Goal: Task Accomplishment & Management: Use online tool/utility

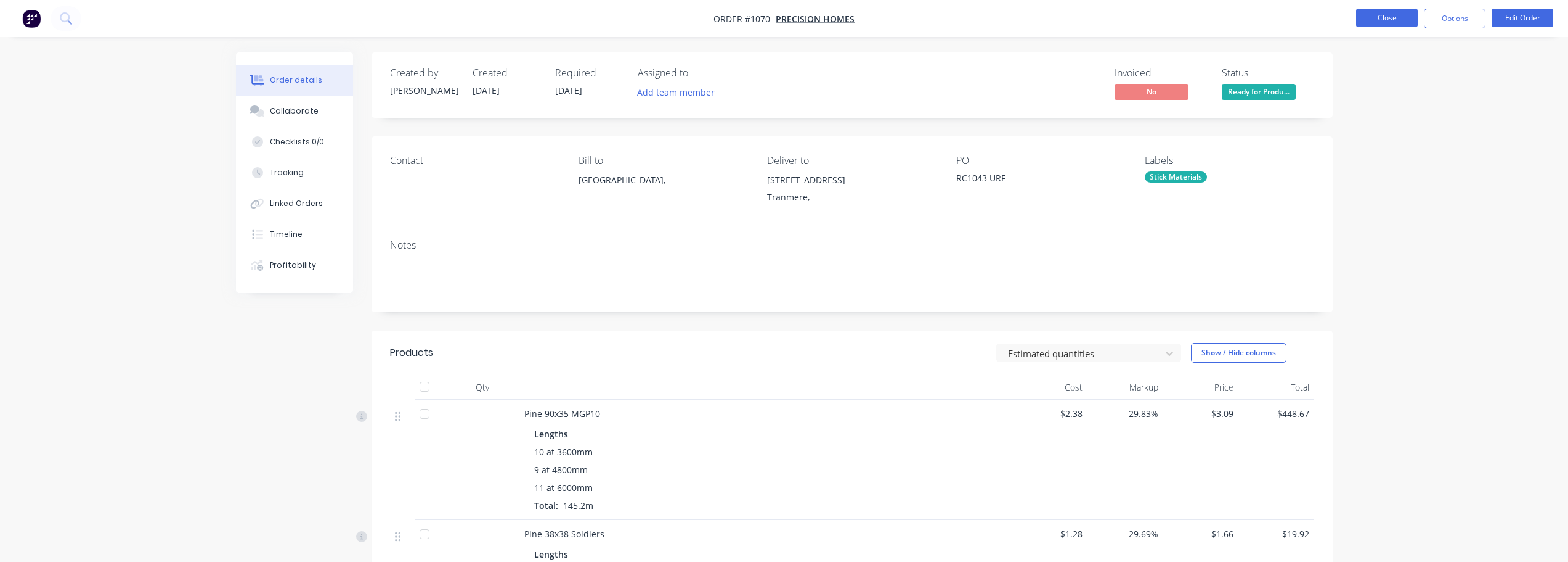
click at [1398, 20] on button "Close" at bounding box center [1387, 18] width 62 height 18
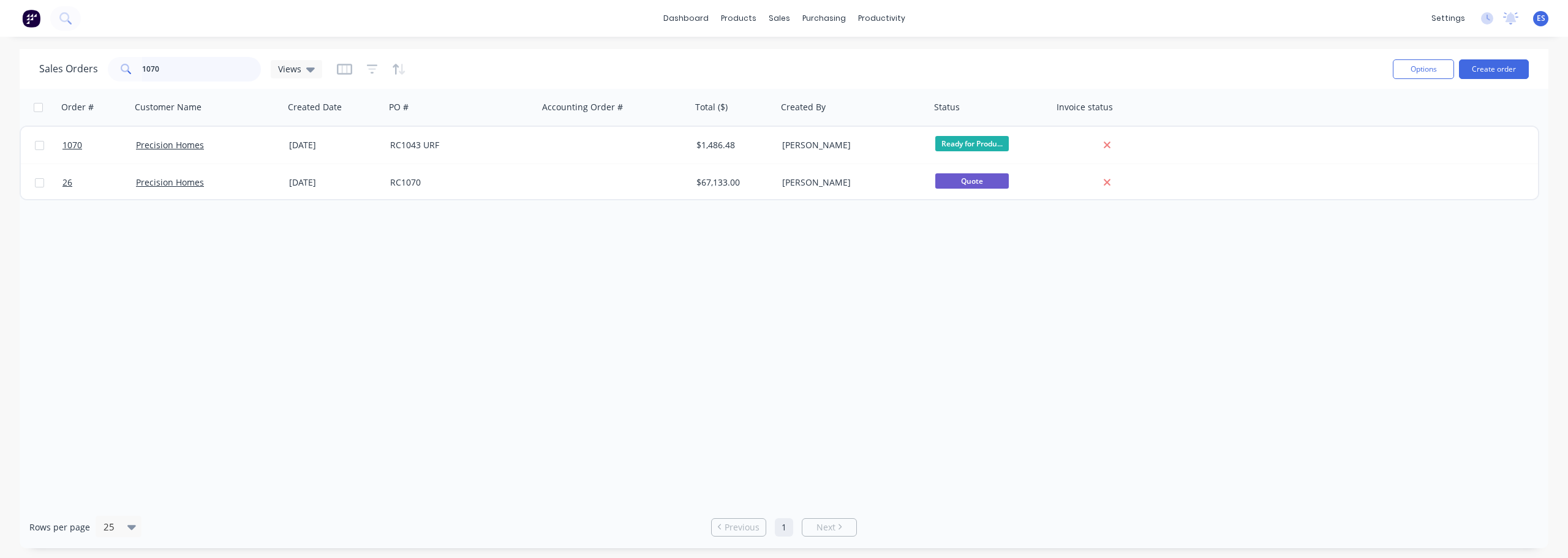
click at [189, 74] on input "1070" at bounding box center [202, 69] width 120 height 24
type input "1"
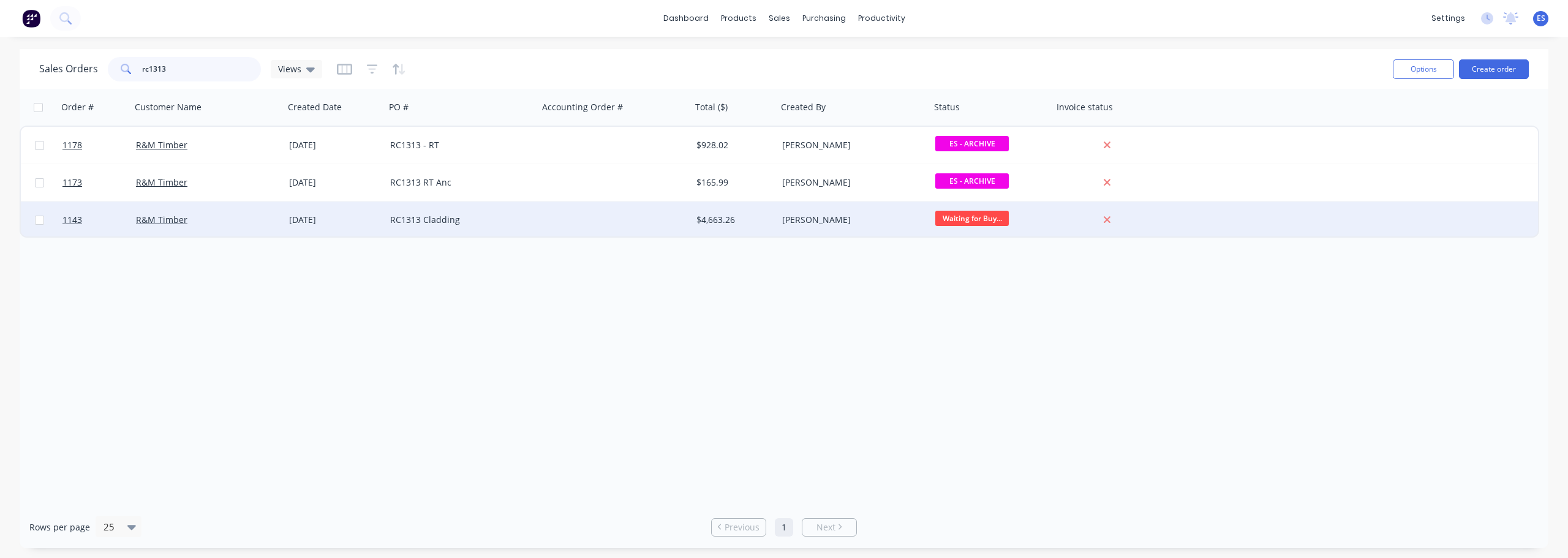
type input "rc1313"
click at [573, 210] on div at bounding box center [615, 220] width 153 height 37
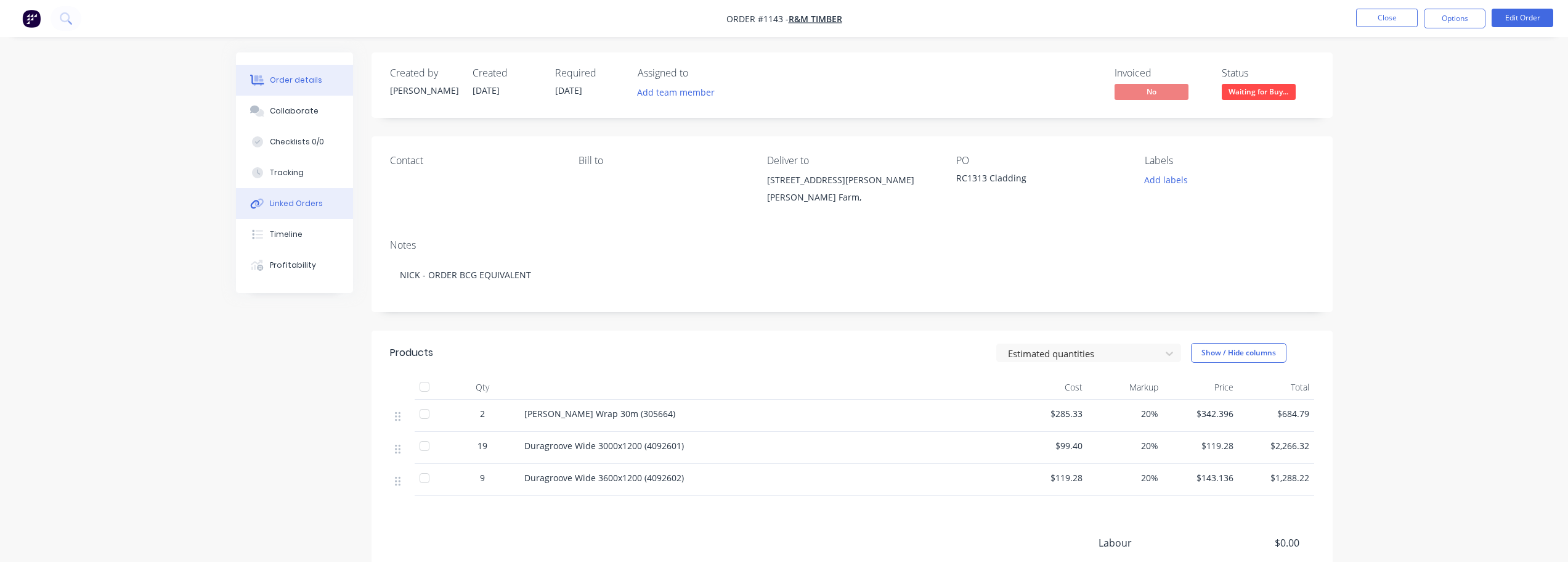
click at [292, 201] on div "Linked Orders" at bounding box center [296, 204] width 53 height 11
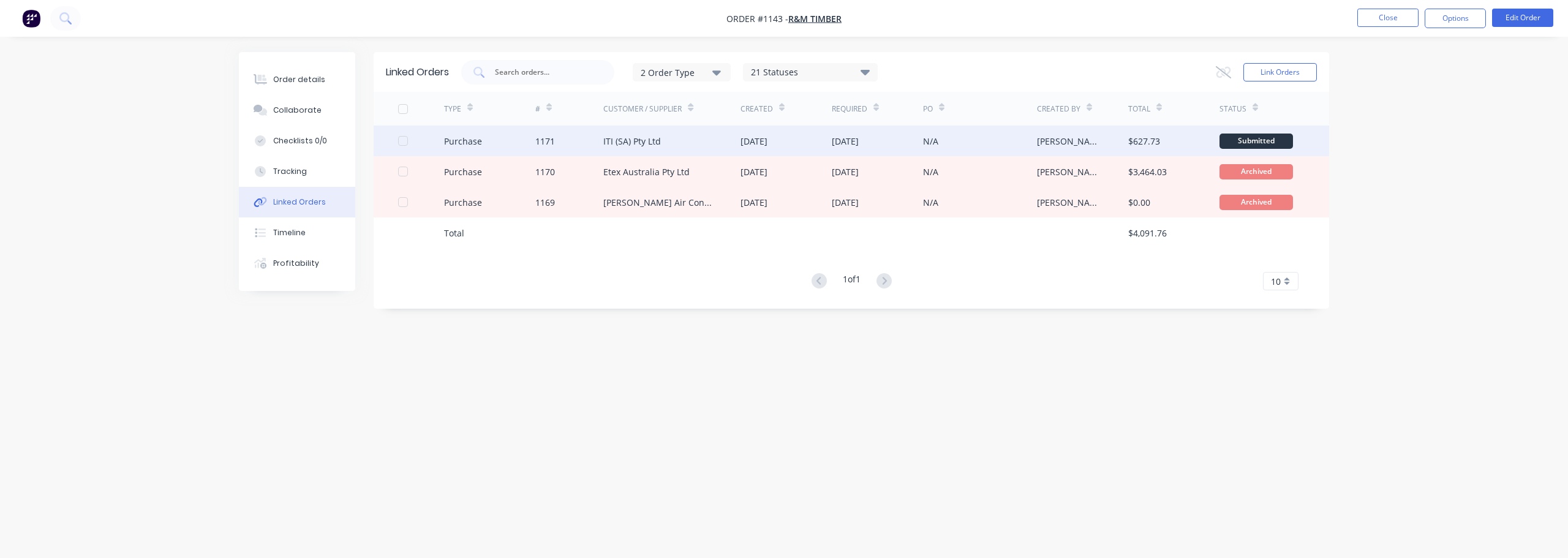
click at [674, 148] on div "ITI (SA) Pty Ltd" at bounding box center [672, 141] width 137 height 30
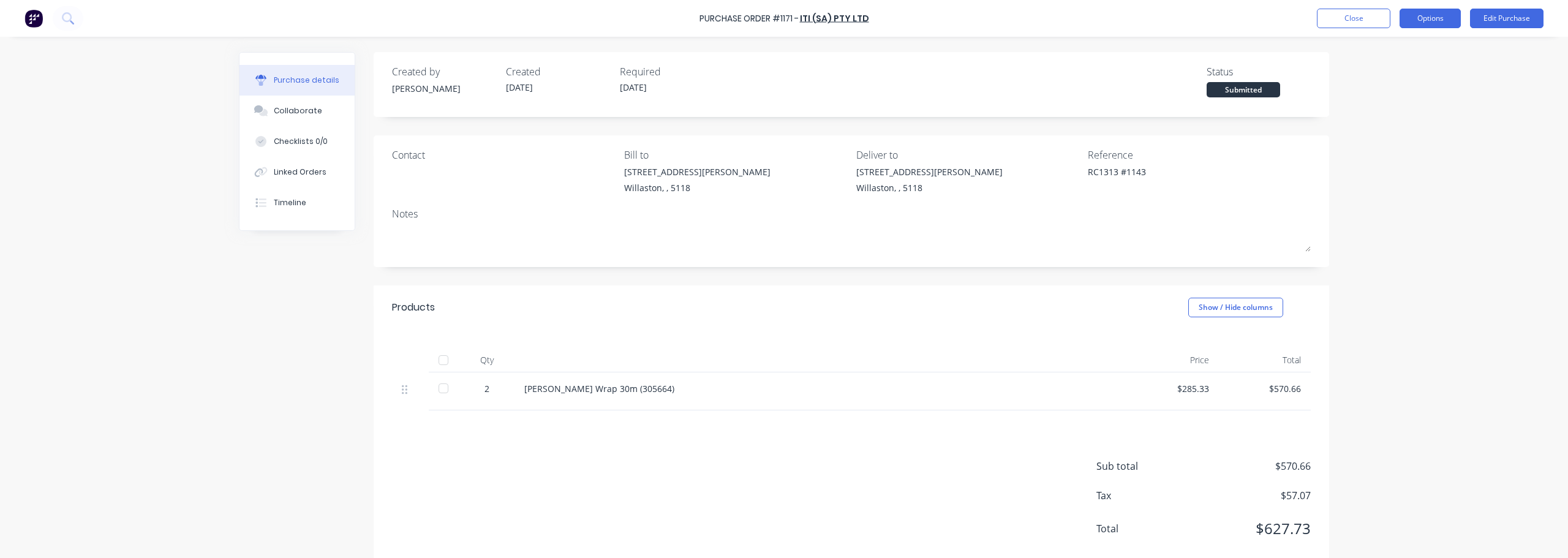
click at [1435, 25] on button "Options" at bounding box center [1430, 18] width 61 height 20
click at [1407, 51] on div "Print / Email" at bounding box center [1403, 49] width 95 height 17
click at [1407, 95] on div "Without pricing" at bounding box center [1403, 98] width 95 height 17
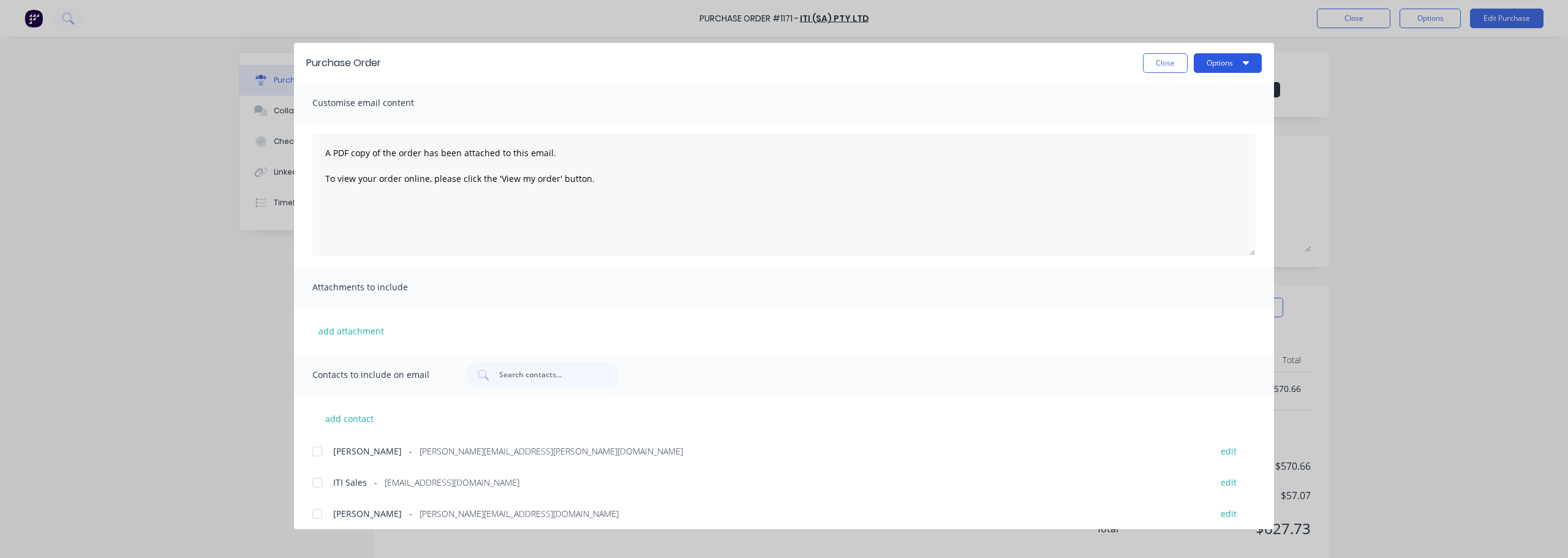
click at [1215, 68] on button "Options" at bounding box center [1228, 63] width 68 height 20
click at [1210, 117] on div "Print" at bounding box center [1204, 118] width 95 height 17
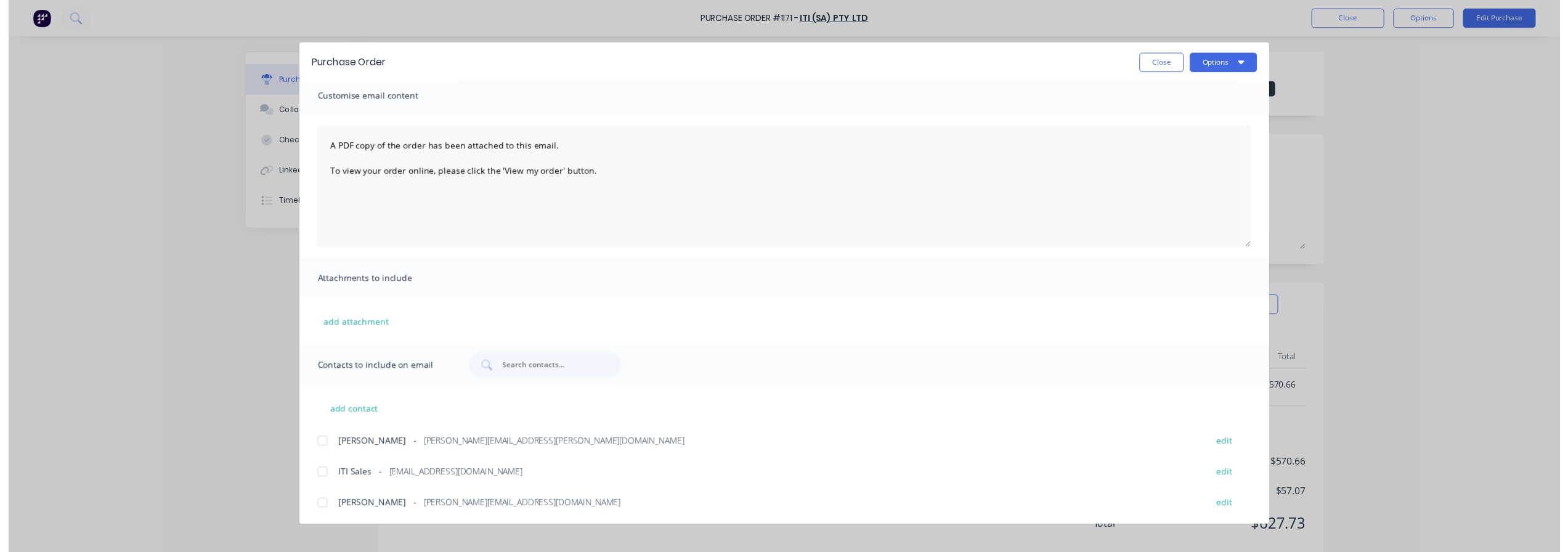
scroll to position [8, 0]
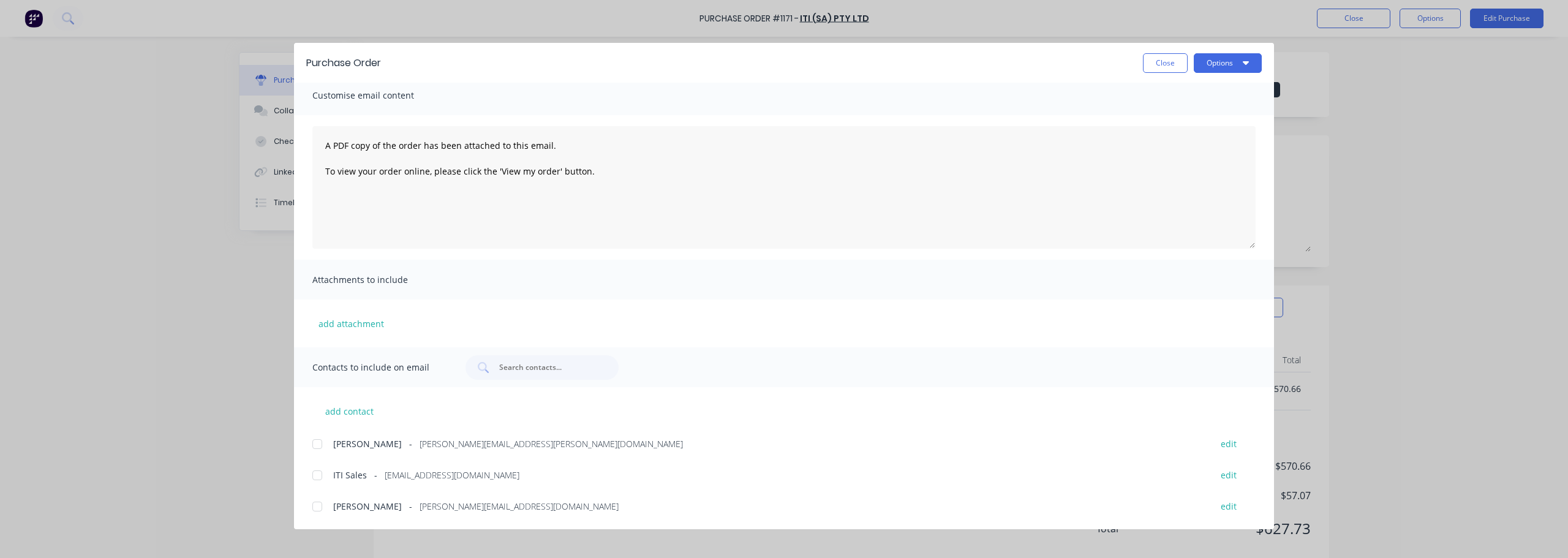
click at [1157, 52] on div "Purchase Order Close Options" at bounding box center [784, 63] width 980 height 40
click at [1159, 59] on button "Close" at bounding box center [1165, 63] width 45 height 20
type textarea "x"
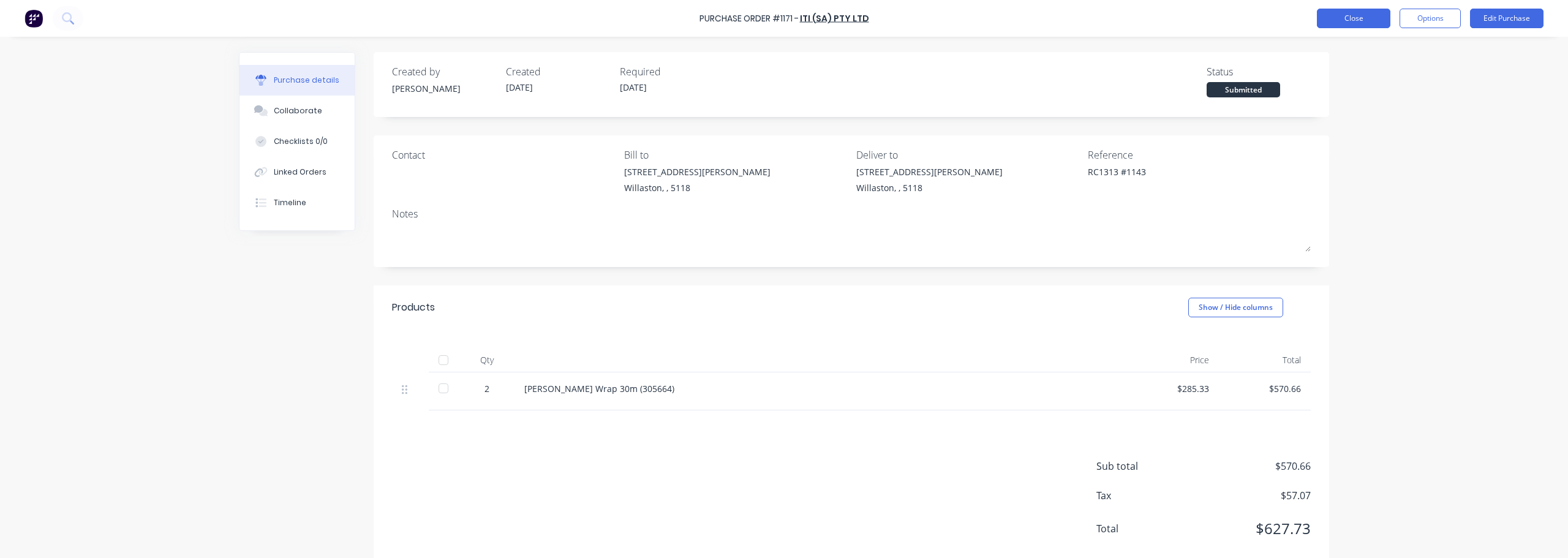
click at [1349, 17] on button "Close" at bounding box center [1354, 18] width 73 height 20
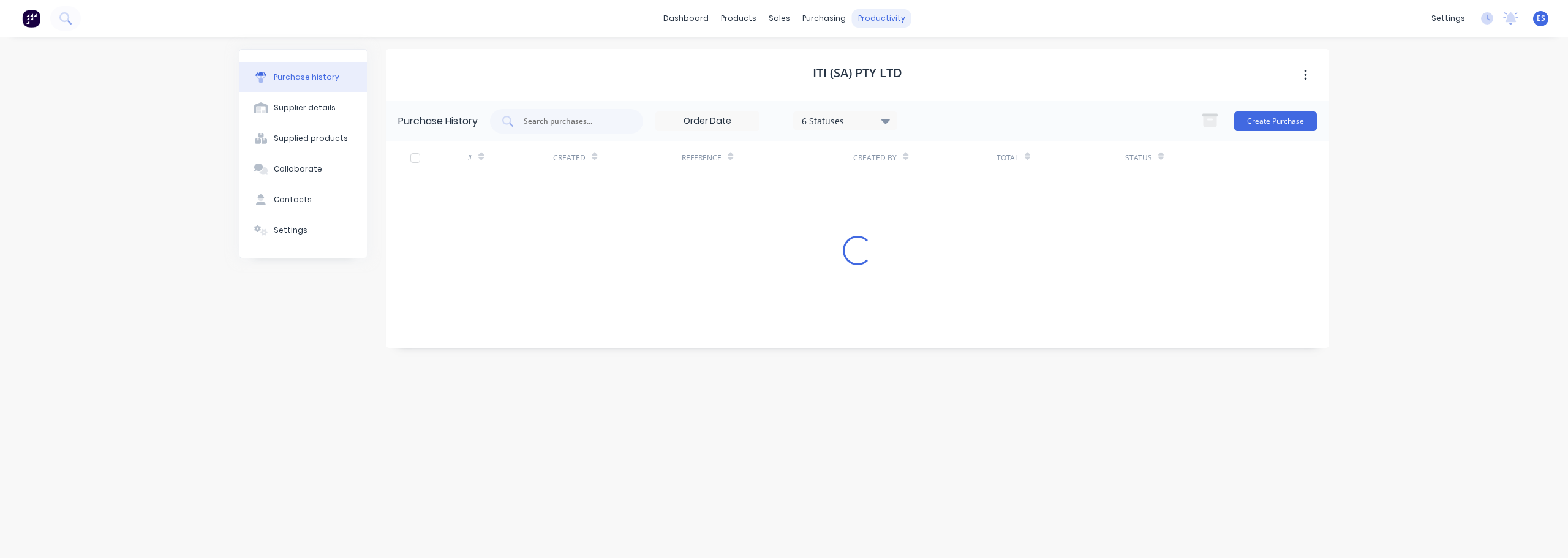
click at [889, 11] on div "productivity" at bounding box center [882, 18] width 59 height 18
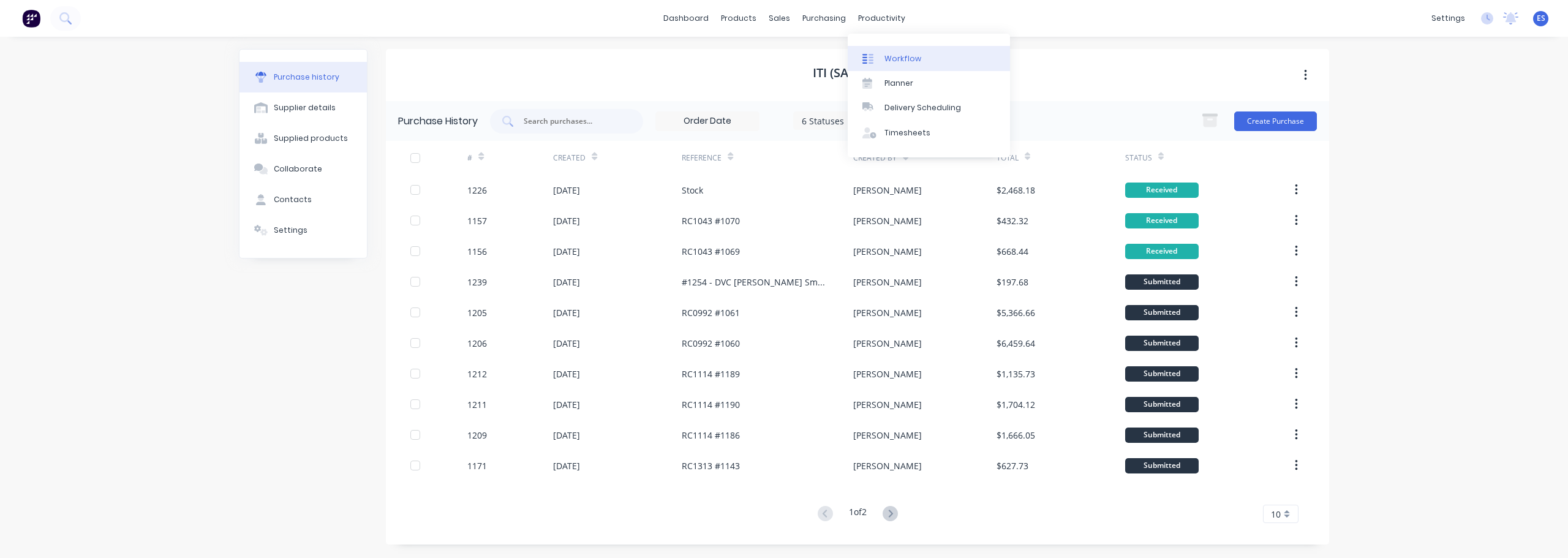
click at [924, 59] on link "Workflow" at bounding box center [929, 58] width 162 height 24
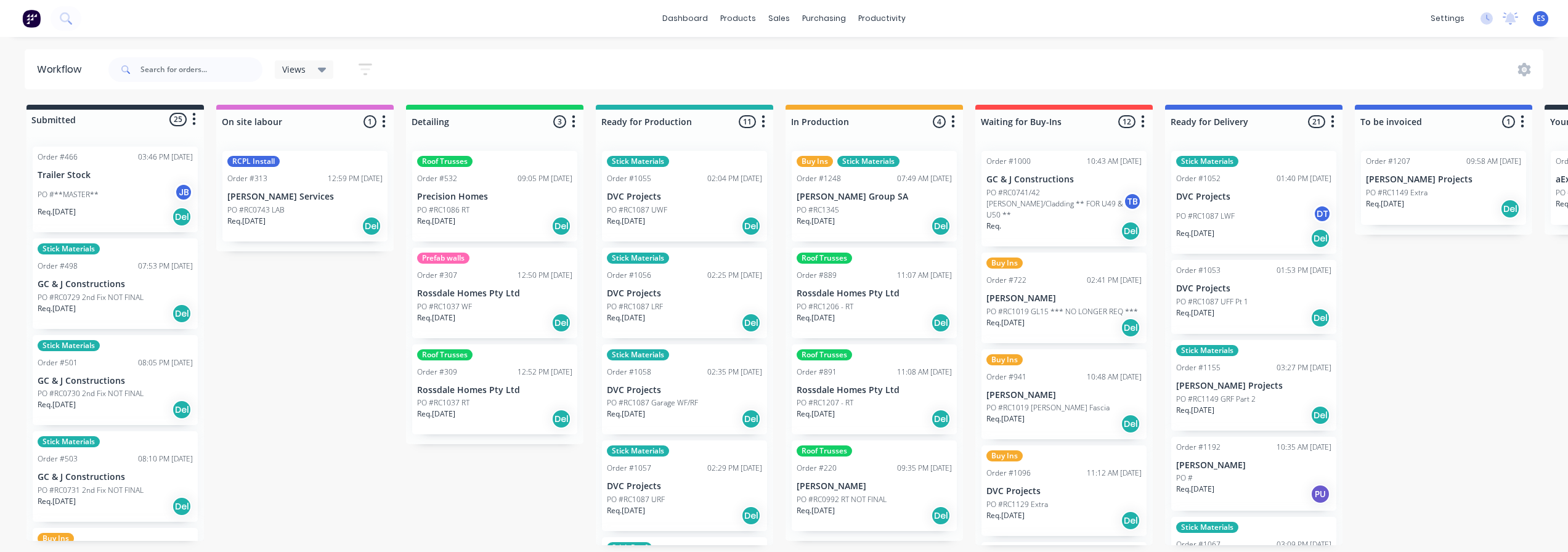
click at [856, 222] on div "Req. [DATE] Del" at bounding box center [875, 225] width 155 height 21
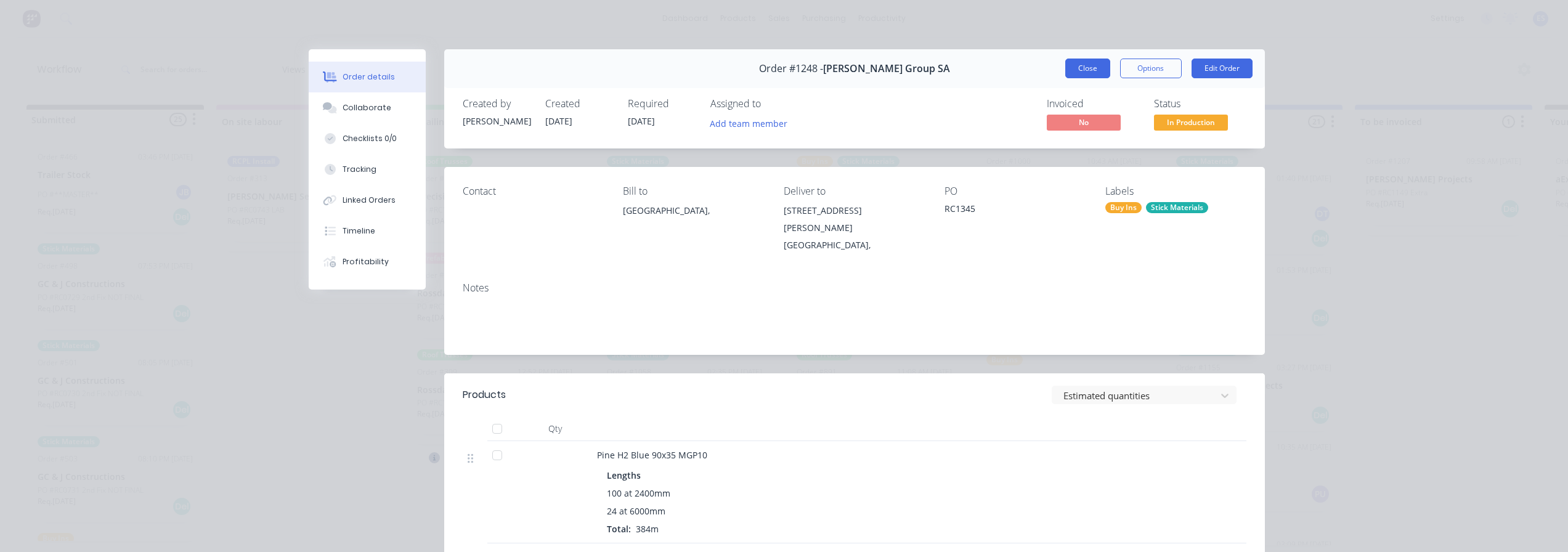
click at [1099, 64] on button "Close" at bounding box center [1087, 69] width 45 height 20
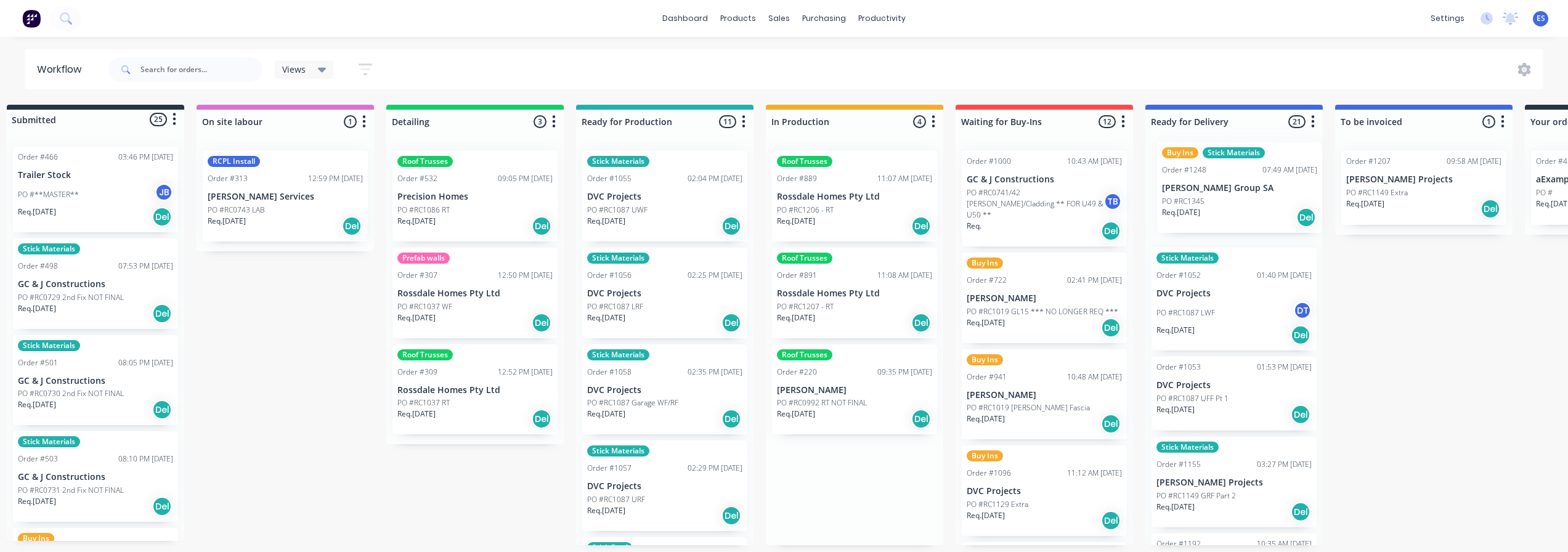
drag, startPoint x: 891, startPoint y: 215, endPoint x: 1229, endPoint y: 206, distance: 338.1
click at [1229, 206] on div "Submitted 25 Status colour #273444 hex #273444 Save Cancel Summaries Total orde…" at bounding box center [1088, 324] width 2234 height 440
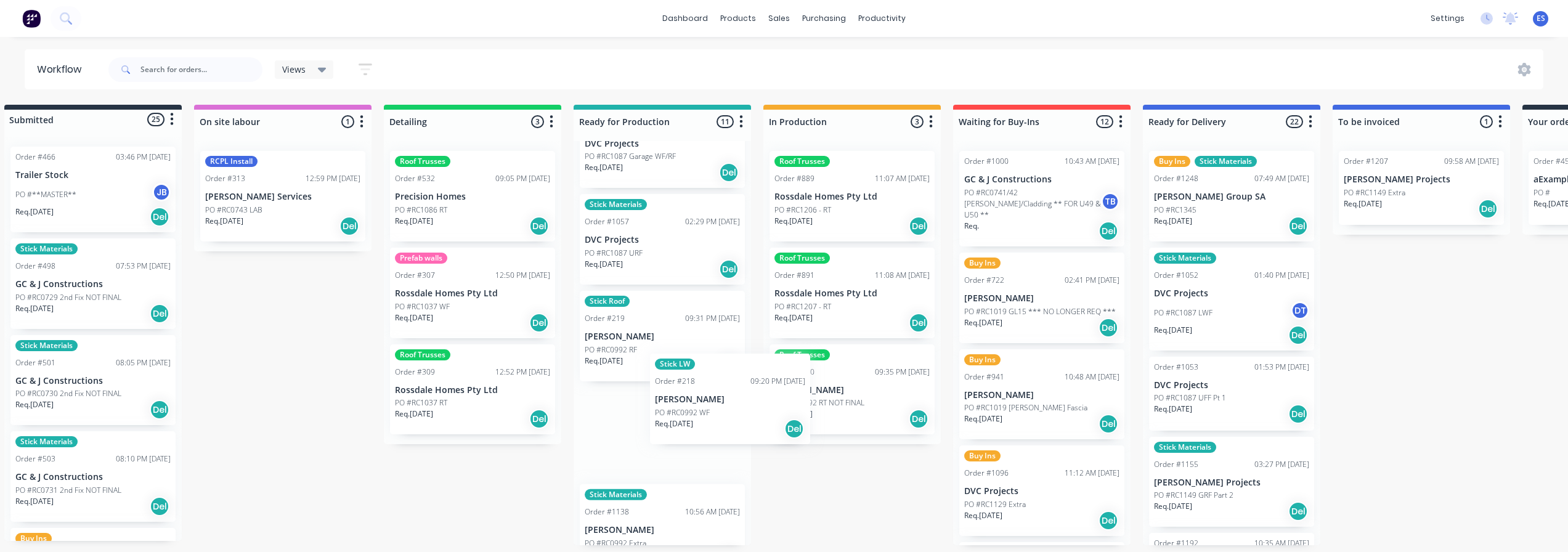
scroll to position [2, 22]
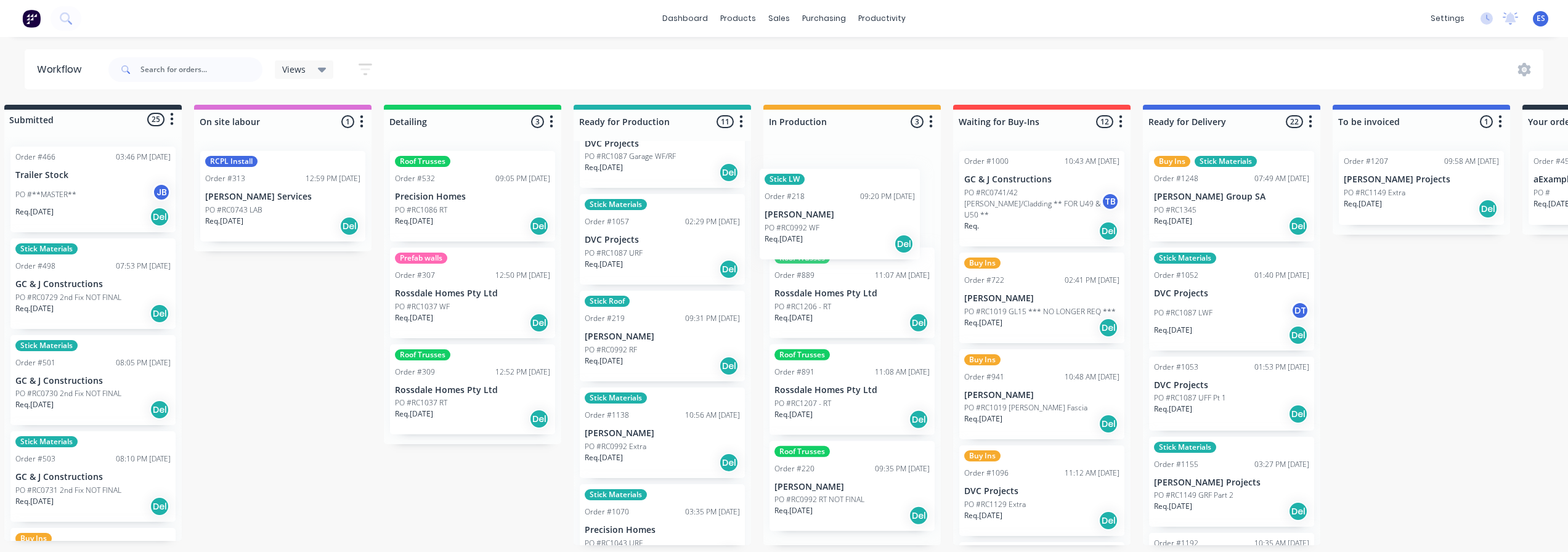
drag, startPoint x: 693, startPoint y: 427, endPoint x: 804, endPoint y: 246, distance: 212.3
click at [814, 228] on div "Submitted 25 Status colour #273444 hex #273444 Save Cancel Summaries Total orde…" at bounding box center [1086, 324] width 2234 height 440
drag, startPoint x: 619, startPoint y: 343, endPoint x: 817, endPoint y: 222, distance: 232.0
click at [817, 222] on div "Submitted 25 Status colour #273444 hex #273444 Save Cancel Summaries Total orde…" at bounding box center [1086, 324] width 2234 height 440
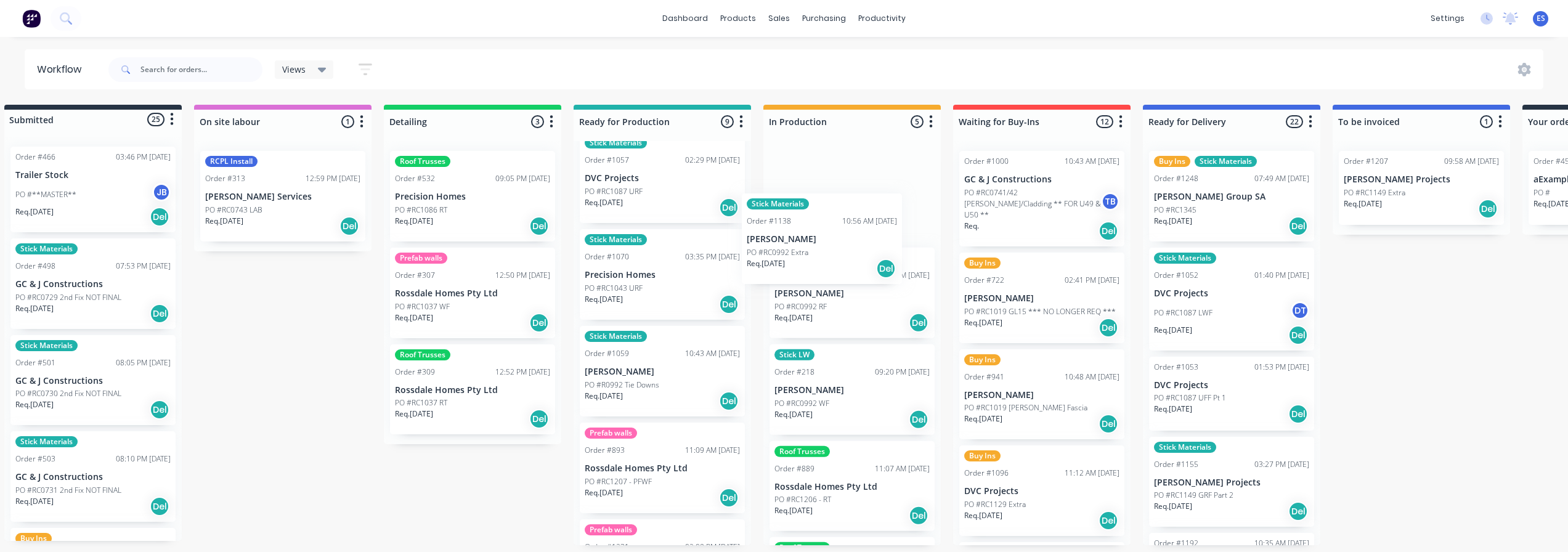
drag, startPoint x: 623, startPoint y: 291, endPoint x: 831, endPoint y: 217, distance: 220.8
click at [831, 217] on div "Submitted 25 Status colour #273444 hex #273444 Save Cancel Summaries Total orde…" at bounding box center [1086, 324] width 2234 height 440
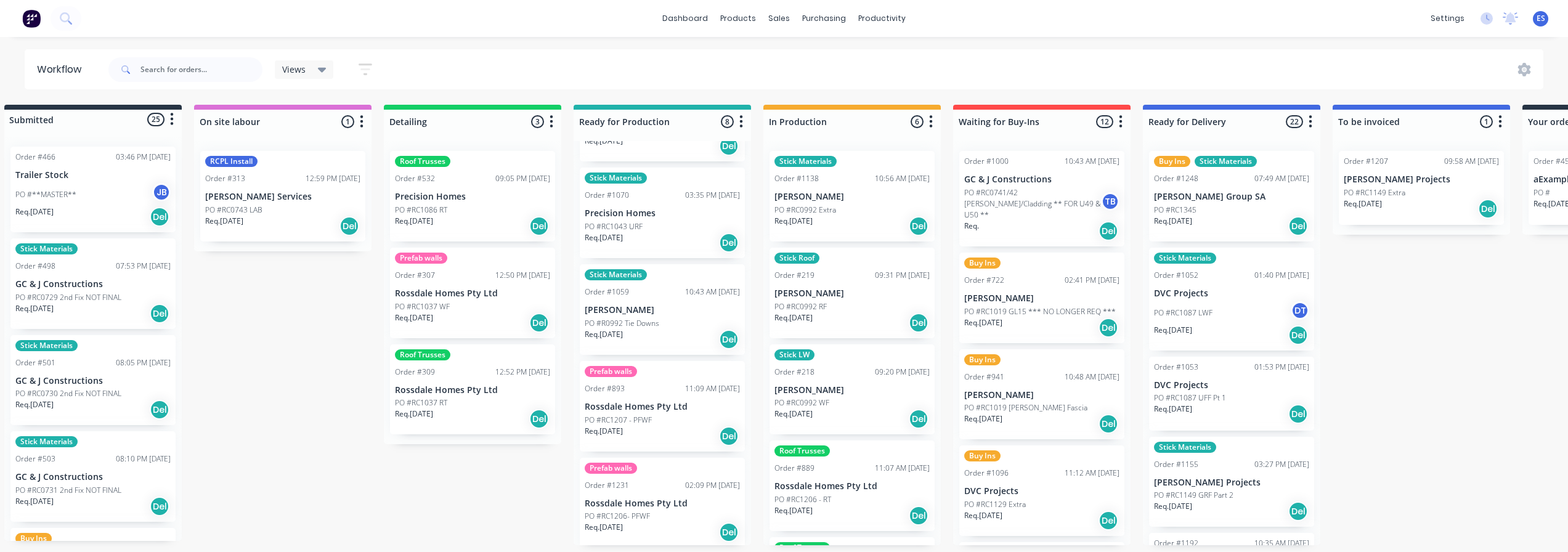
scroll to position [372, 0]
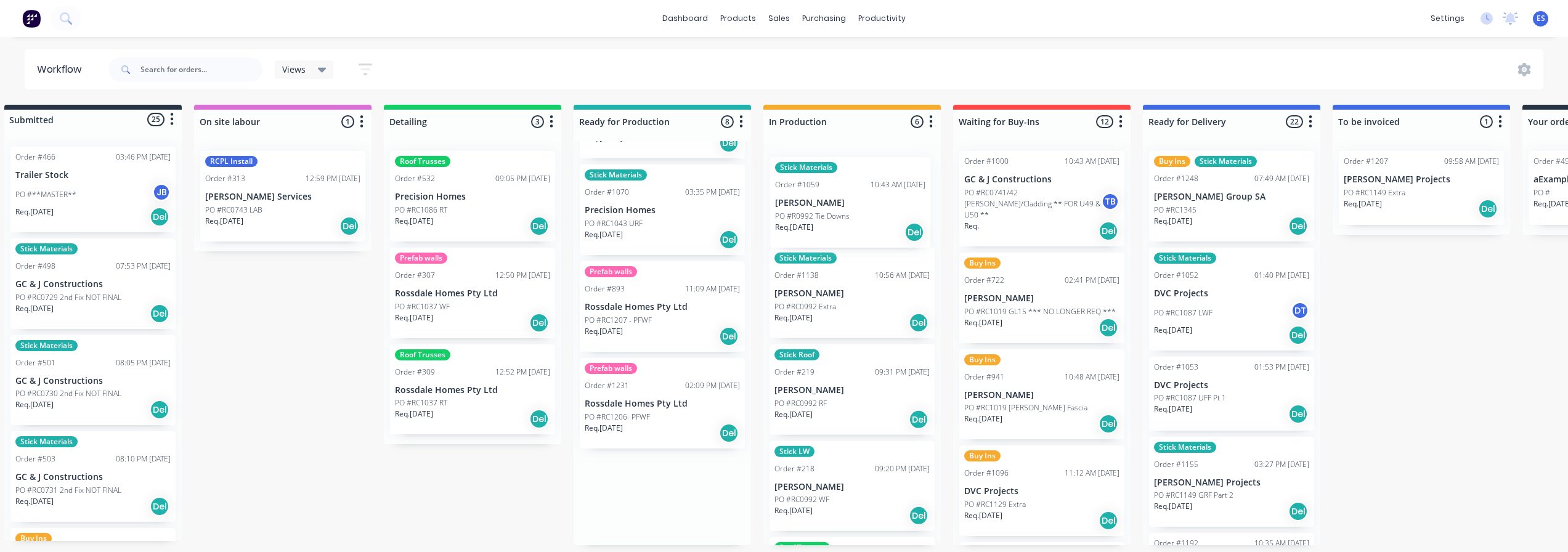
drag, startPoint x: 843, startPoint y: 246, endPoint x: 820, endPoint y: 222, distance: 33.2
click at [820, 222] on div "Submitted 25 Status colour #273444 hex #273444 Save Cancel Summaries Total orde…" at bounding box center [1086, 324] width 2234 height 440
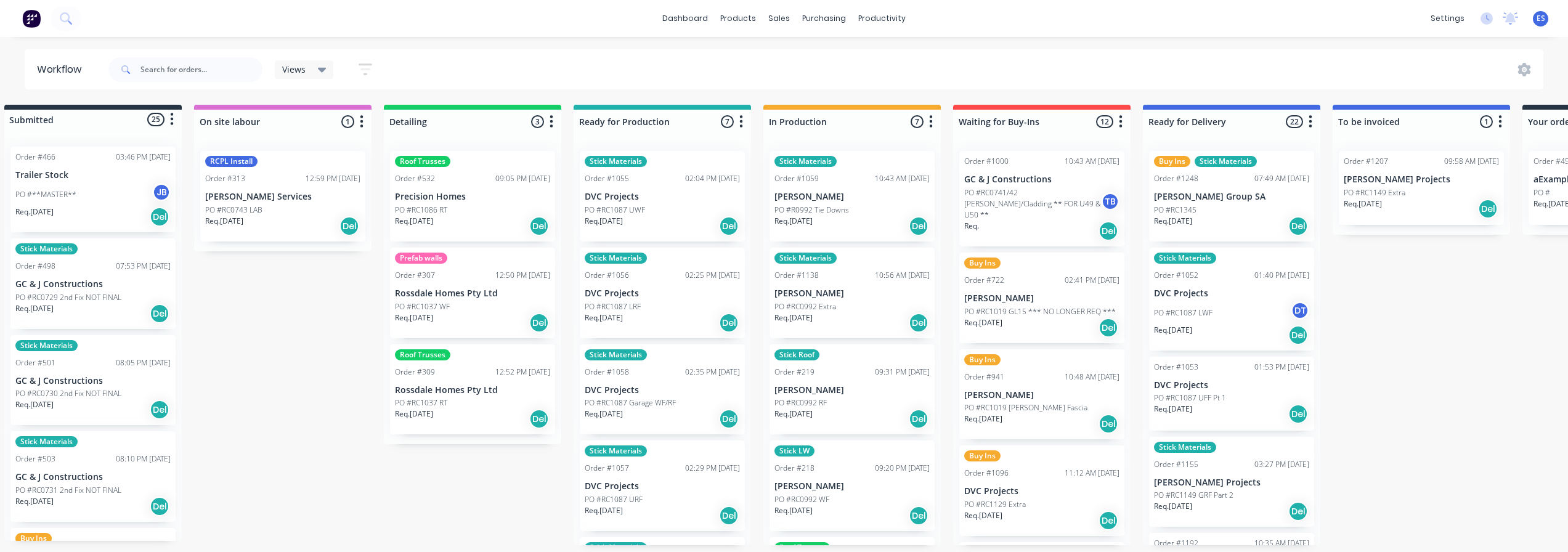
scroll to position [0, 22]
